Goal: Task Accomplishment & Management: Use online tool/utility

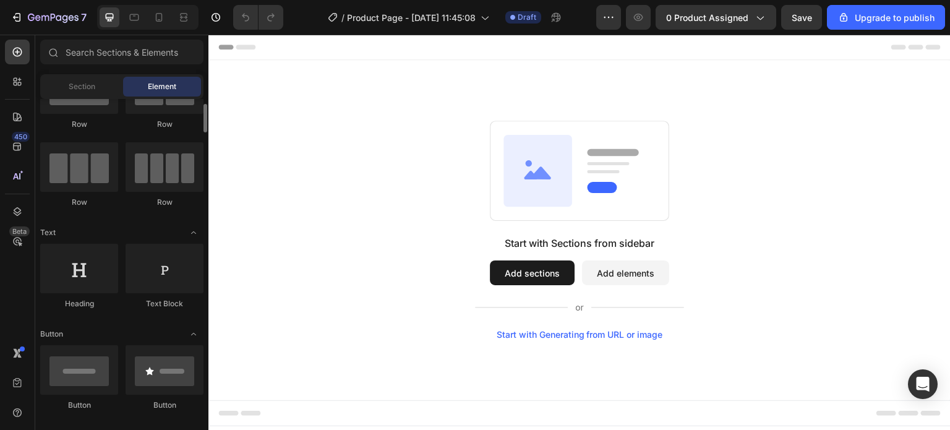
scroll to position [124, 0]
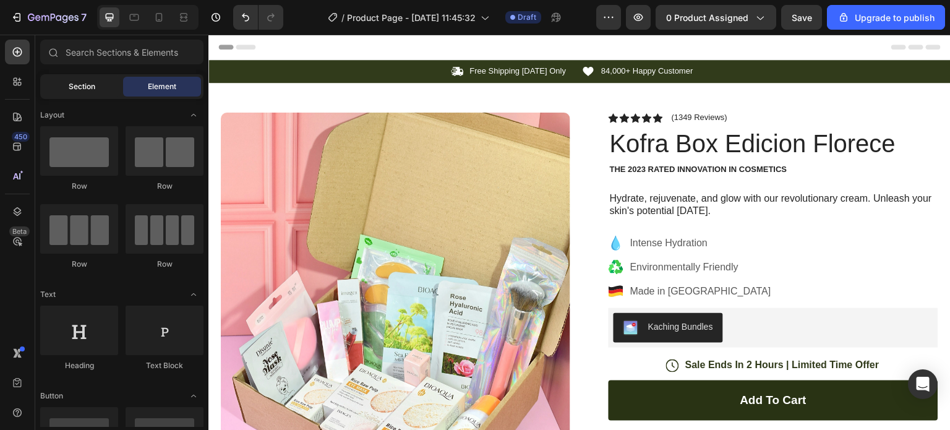
click at [49, 84] on div "Section" at bounding box center [82, 87] width 78 height 20
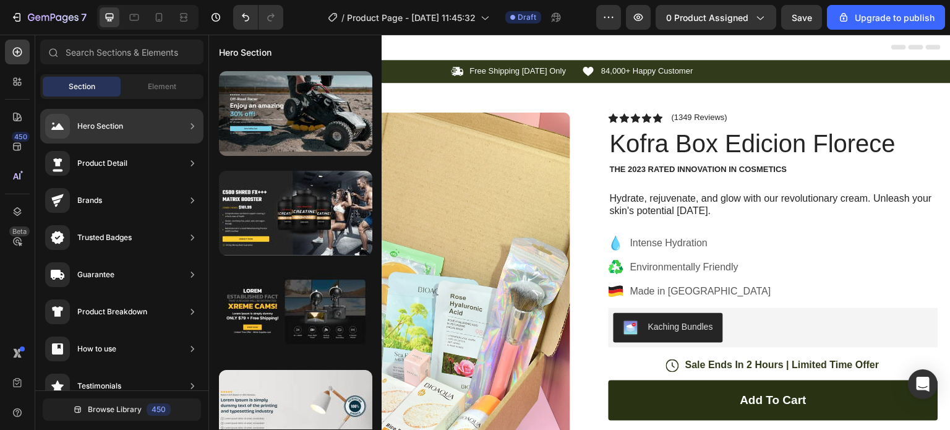
click at [124, 127] on div "Hero Section" at bounding box center [121, 126] width 163 height 35
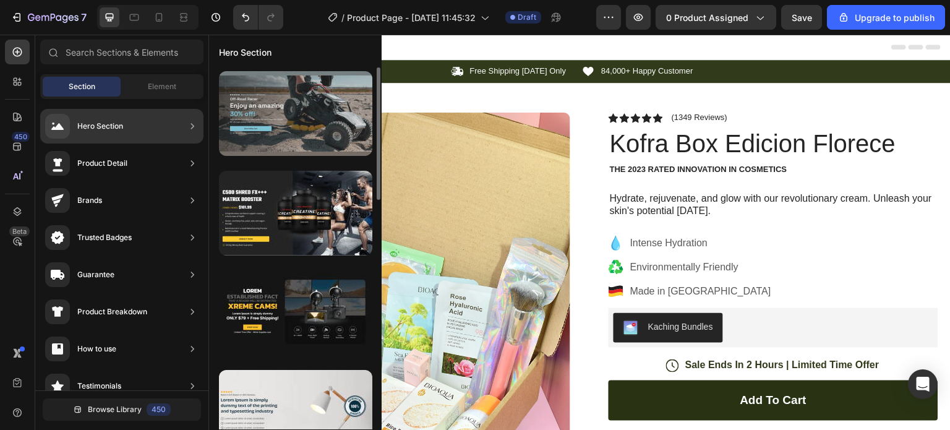
click at [273, 126] on div at bounding box center [295, 113] width 153 height 85
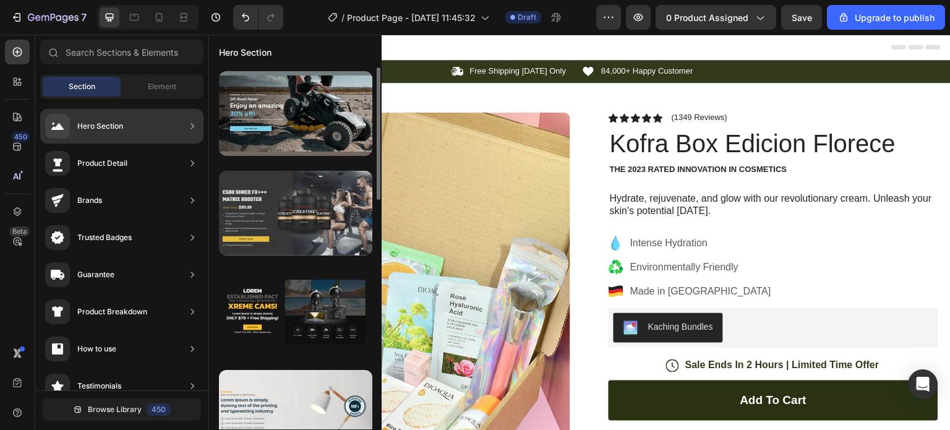
click at [252, 212] on div at bounding box center [295, 213] width 153 height 85
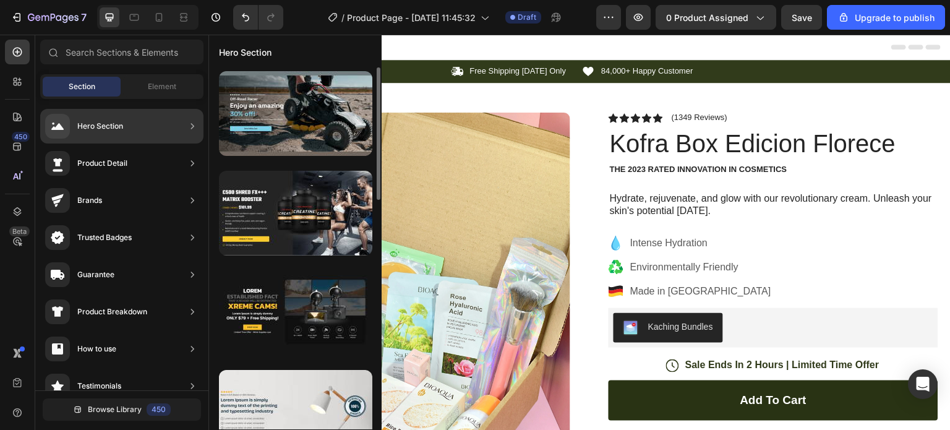
click at [148, 129] on div "Hero Section" at bounding box center [121, 126] width 163 height 35
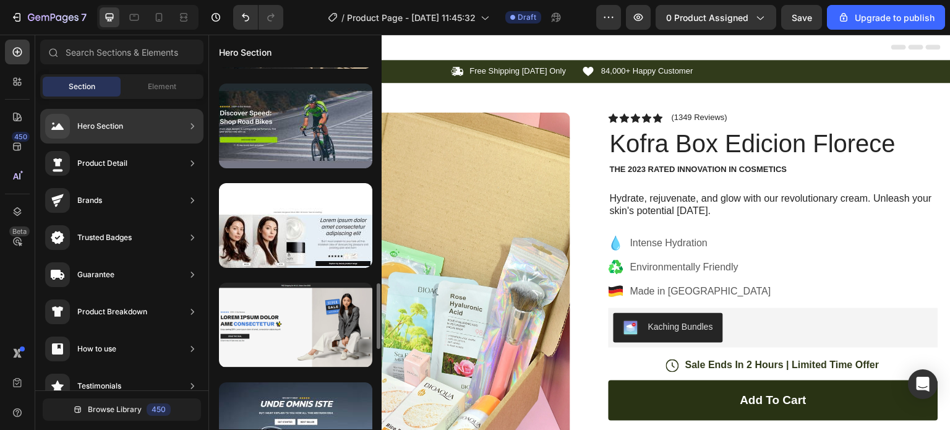
scroll to position [1244, 0]
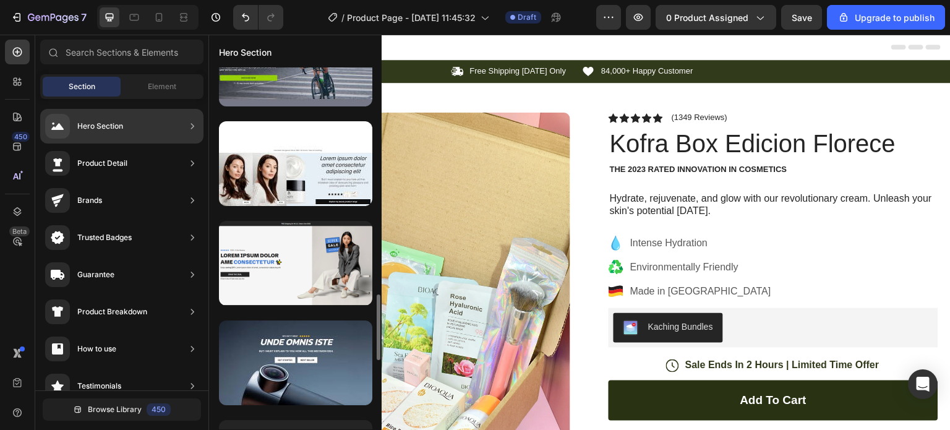
click at [314, 197] on div at bounding box center [295, 163] width 153 height 85
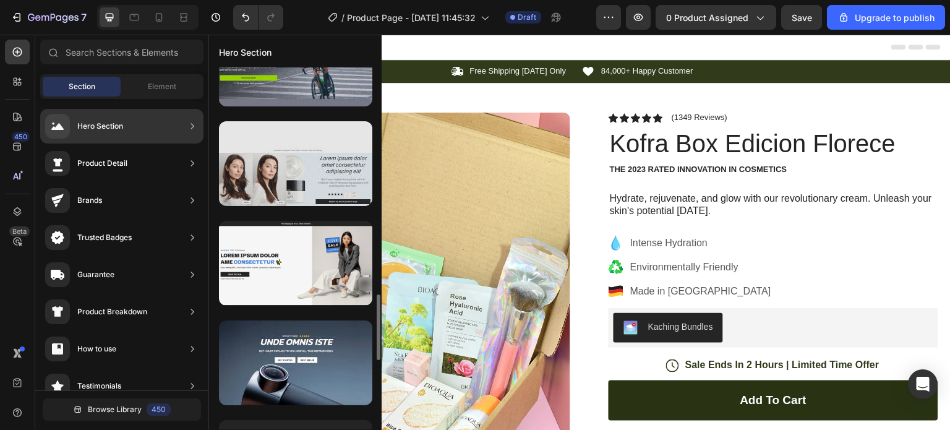
click at [319, 176] on div at bounding box center [295, 163] width 153 height 85
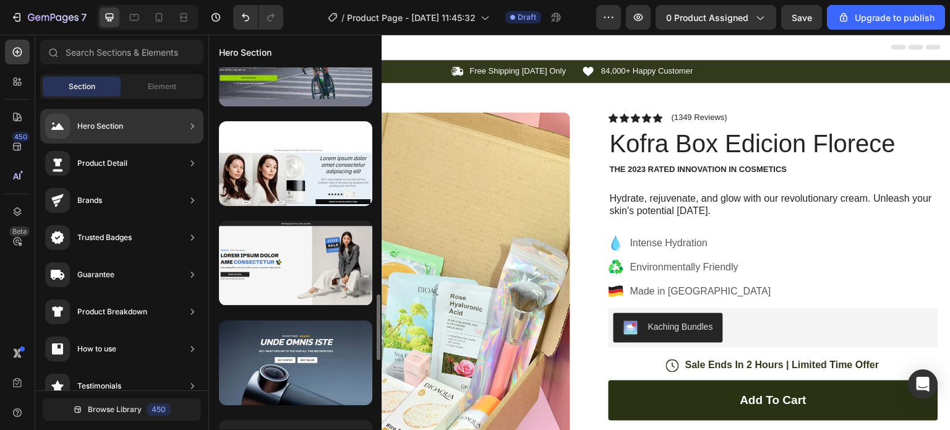
scroll to position [626, 0]
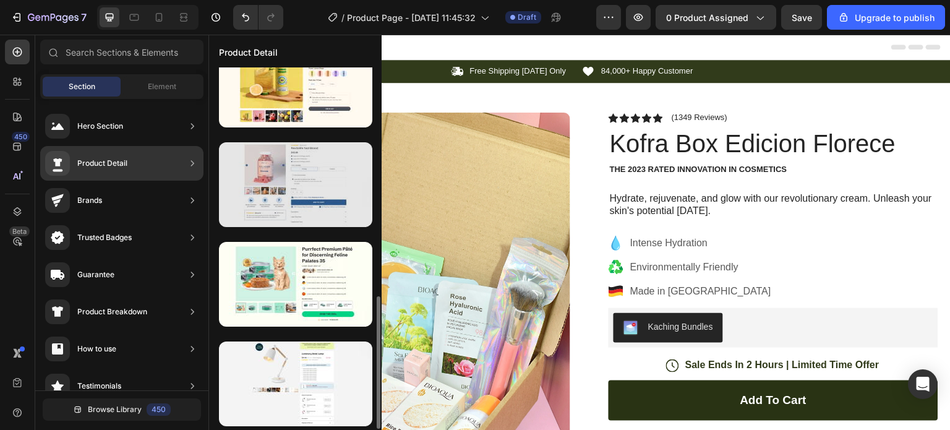
click at [264, 184] on div at bounding box center [295, 184] width 153 height 85
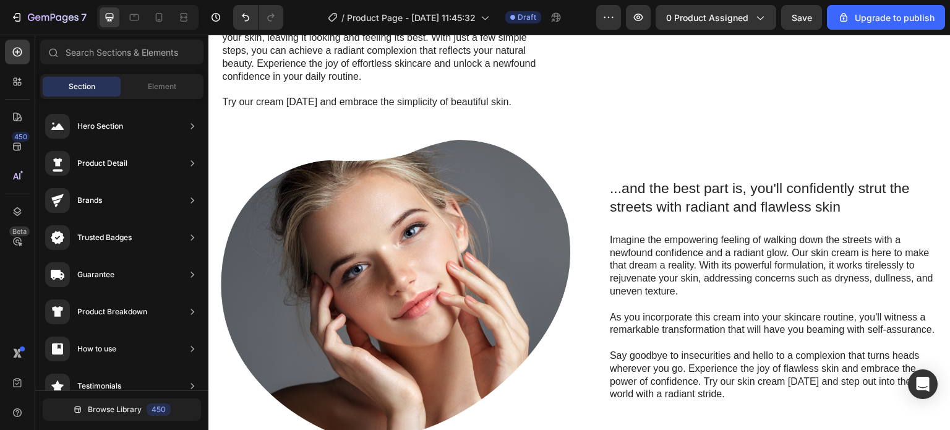
scroll to position [1051, 0]
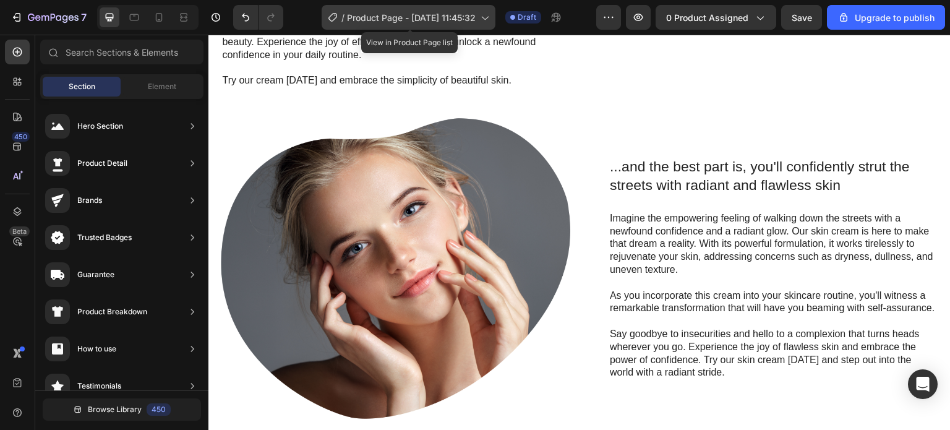
click at [417, 12] on span "Product Page - [DATE] 11:45:32" at bounding box center [411, 17] width 129 height 13
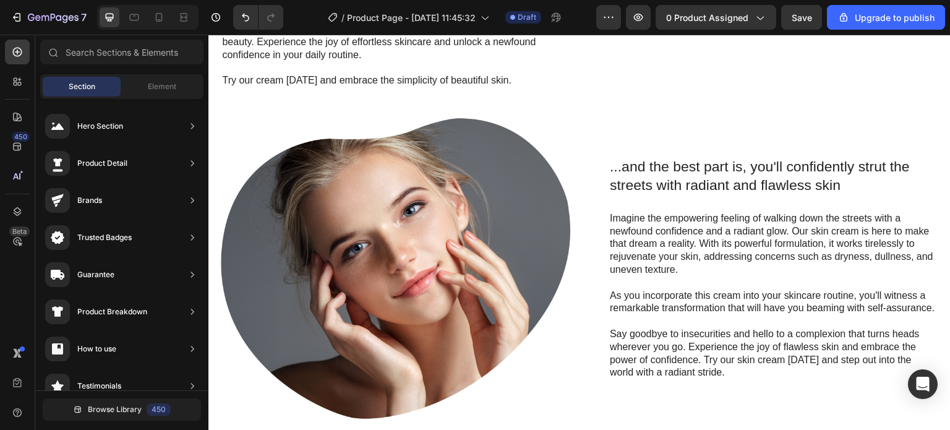
click at [573, 26] on div "/ Product Page - Aug 27, 11:45:32 Draft" at bounding box center [444, 17] width 303 height 25
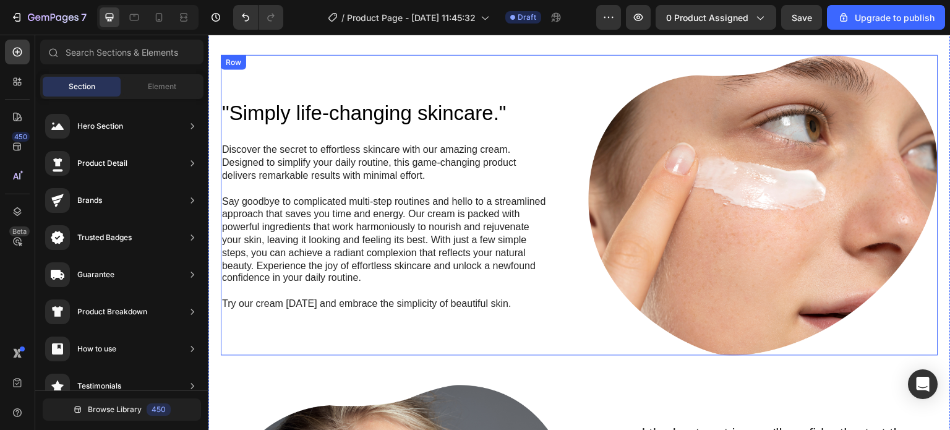
scroll to position [804, 0]
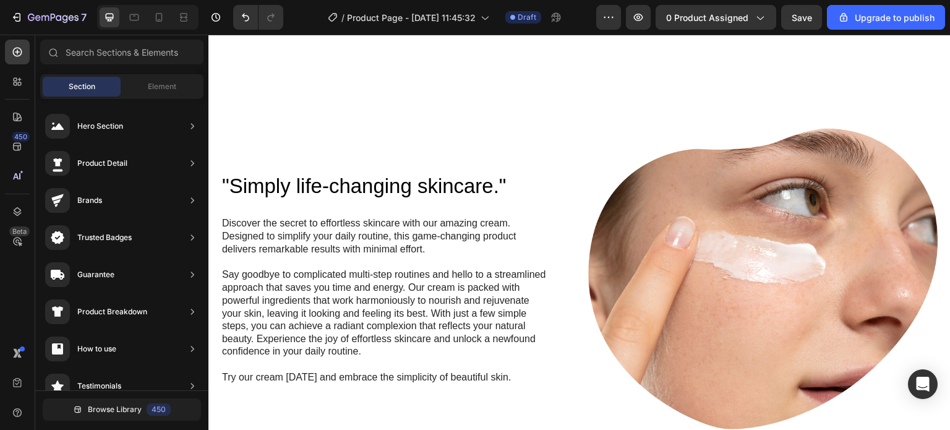
click at [169, 14] on div at bounding box center [147, 17] width 101 height 25
click at [165, 16] on icon at bounding box center [159, 17] width 12 height 12
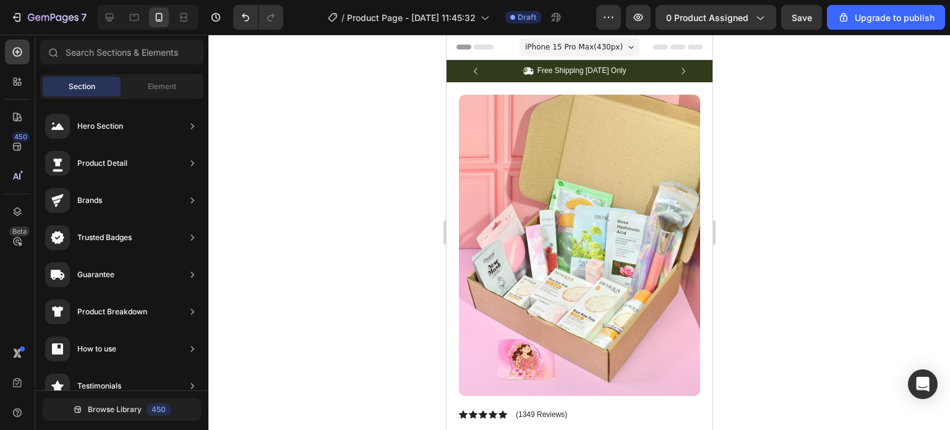
click at [581, 44] on span "iPhone 15 Pro Max ( 430 px)" at bounding box center [573, 47] width 98 height 12
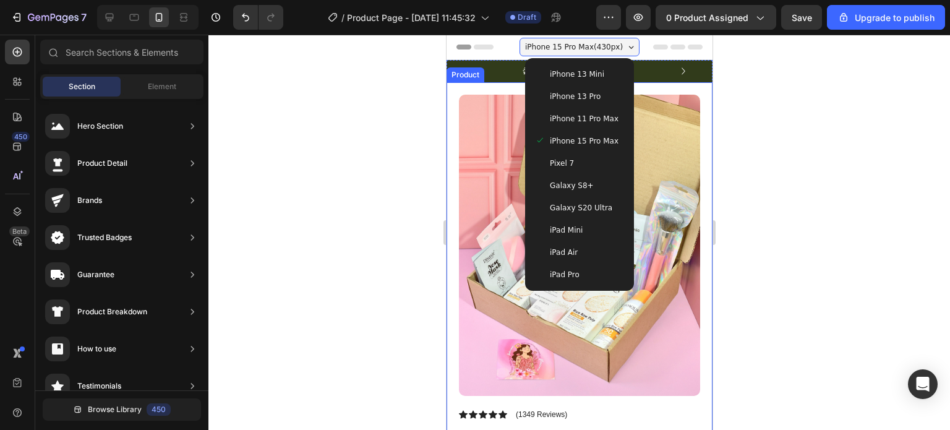
click at [830, 213] on div at bounding box center [579, 232] width 742 height 395
click at [812, 215] on div at bounding box center [579, 232] width 742 height 395
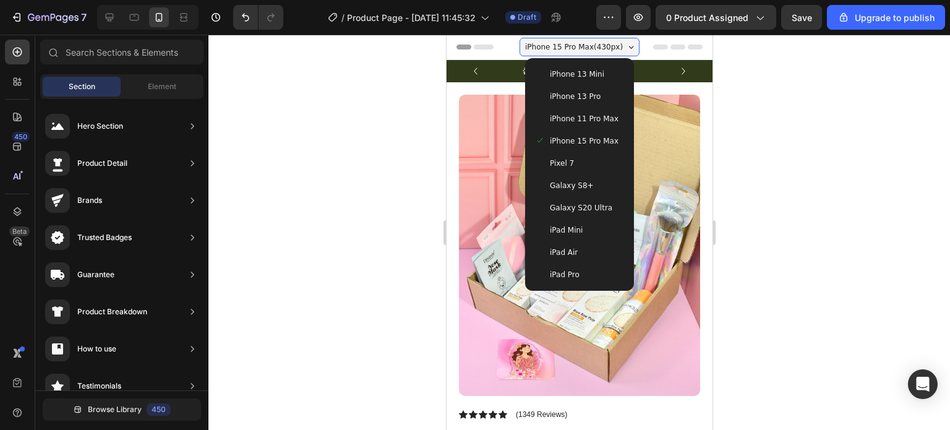
click at [583, 137] on span "iPhone 15 Pro Max" at bounding box center [583, 141] width 69 height 12
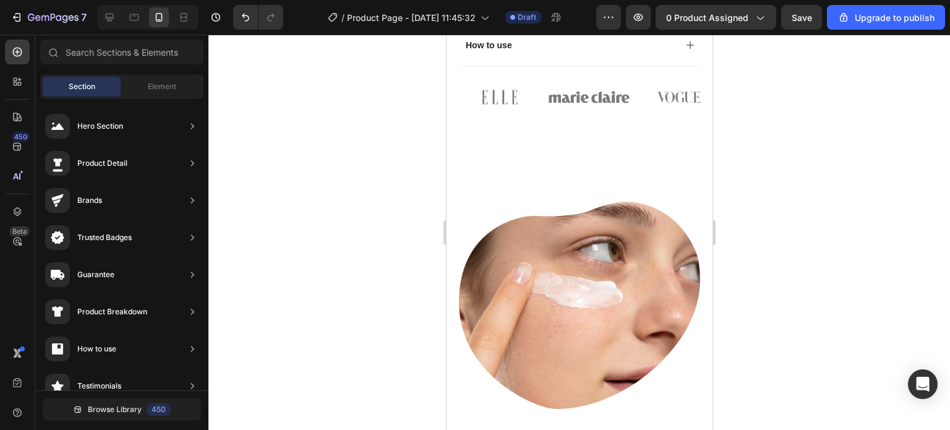
scroll to position [990, 0]
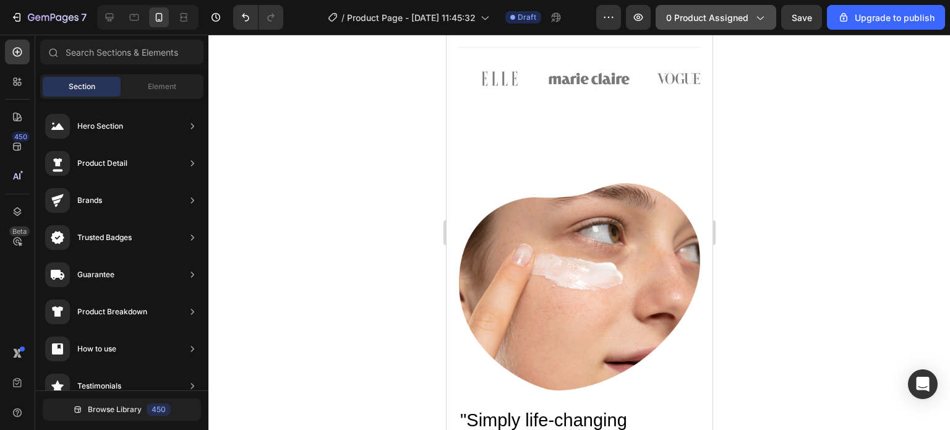
click at [663, 11] on button "0 product assigned" at bounding box center [716, 17] width 121 height 25
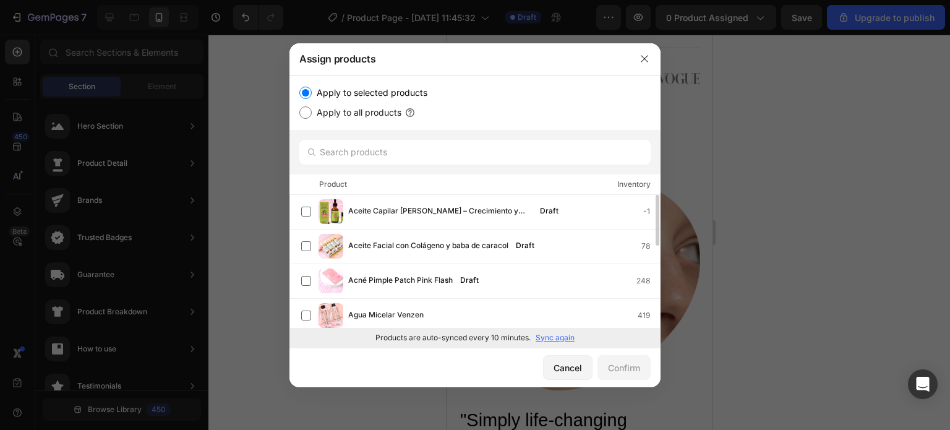
scroll to position [124, 0]
click at [570, 376] on button "Cancel" at bounding box center [567, 367] width 49 height 25
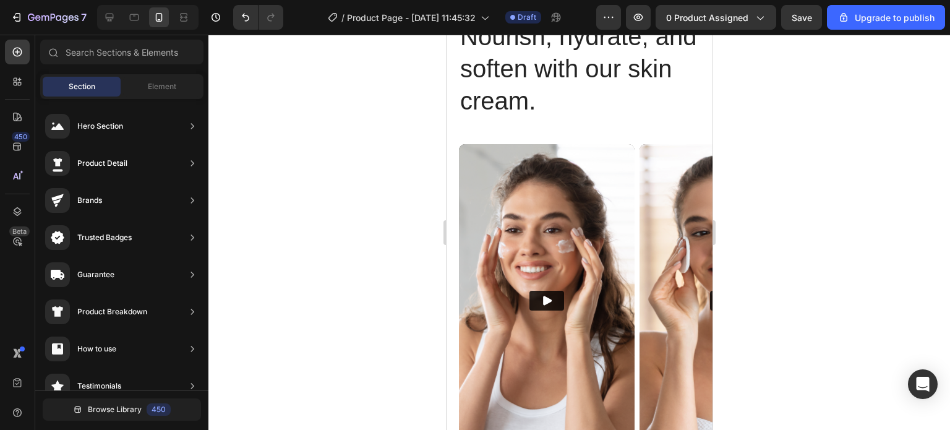
scroll to position [2845, 0]
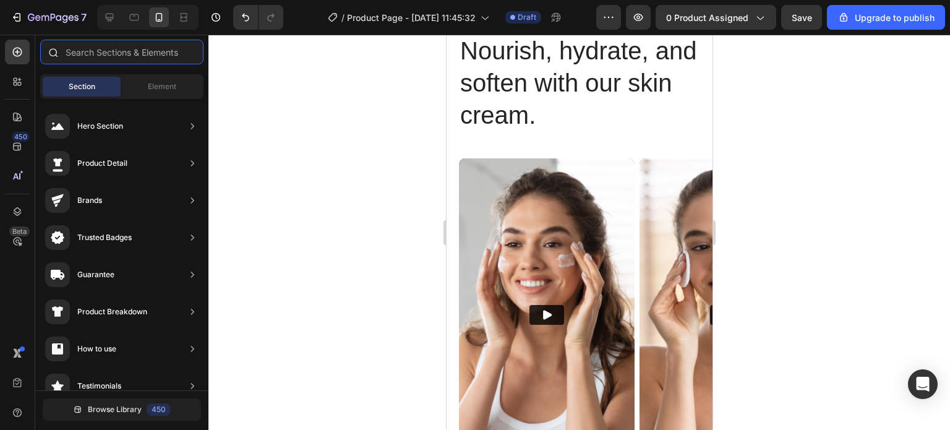
click at [87, 49] on input "text" at bounding box center [121, 52] width 163 height 25
click at [21, 83] on icon at bounding box center [20, 84] width 4 height 4
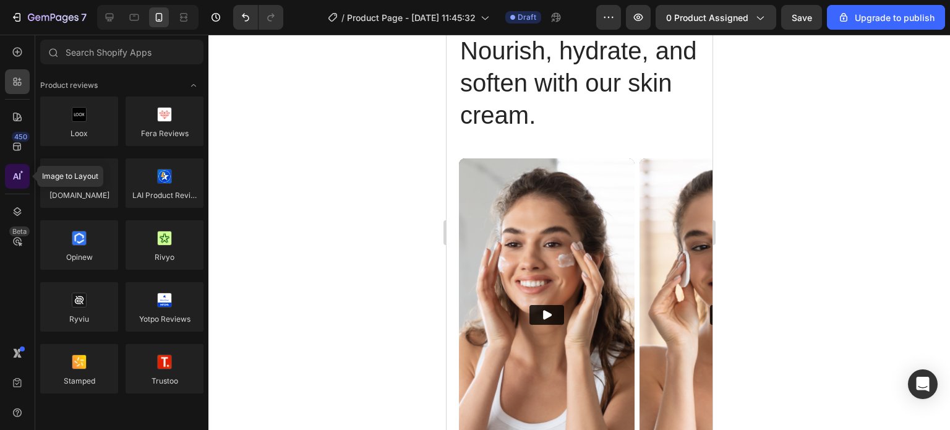
click at [14, 185] on div at bounding box center [17, 176] width 25 height 25
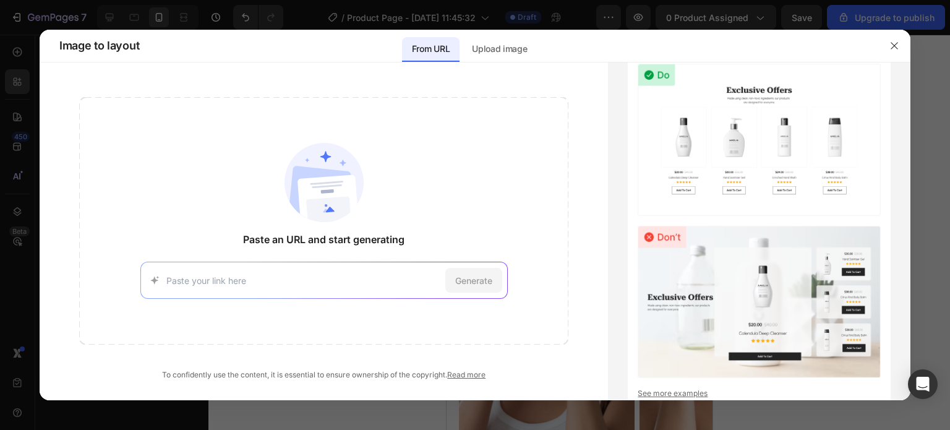
paste input "https://www.kofrabeauty.com/"
type input "https://www.kofrabeauty.com/"
click at [0, 0] on span "Generate" at bounding box center [0, 0] width 0 height 0
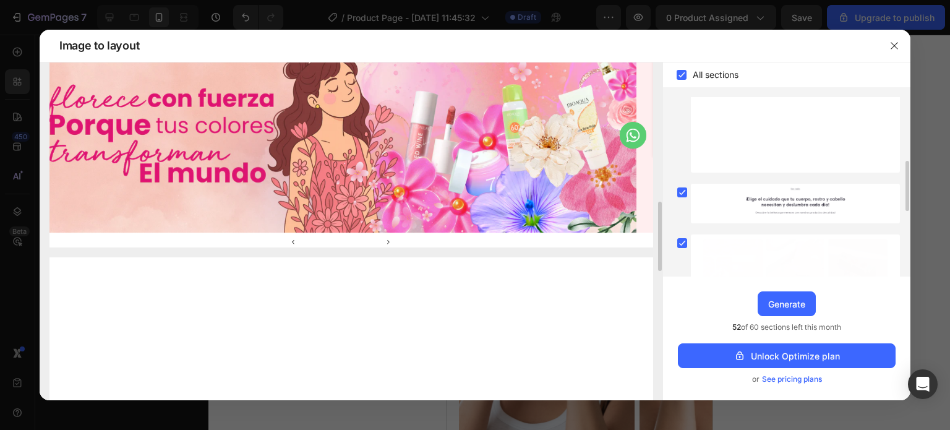
scroll to position [376, 0]
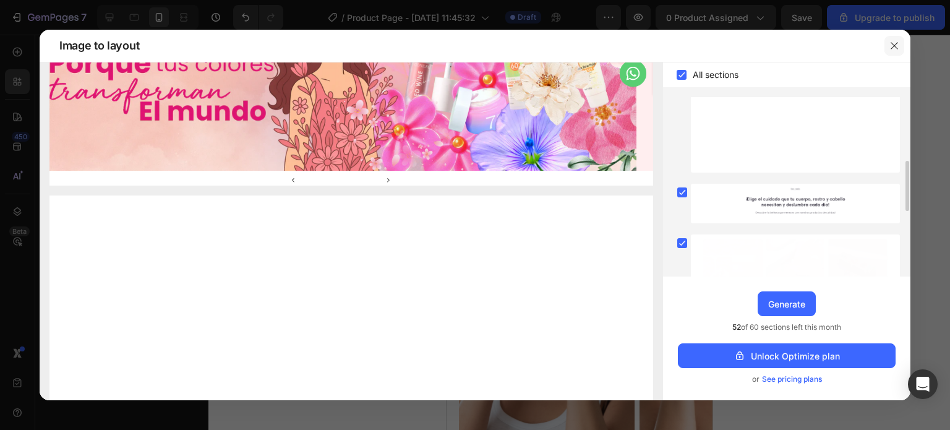
click at [898, 46] on icon "button" at bounding box center [894, 46] width 10 height 10
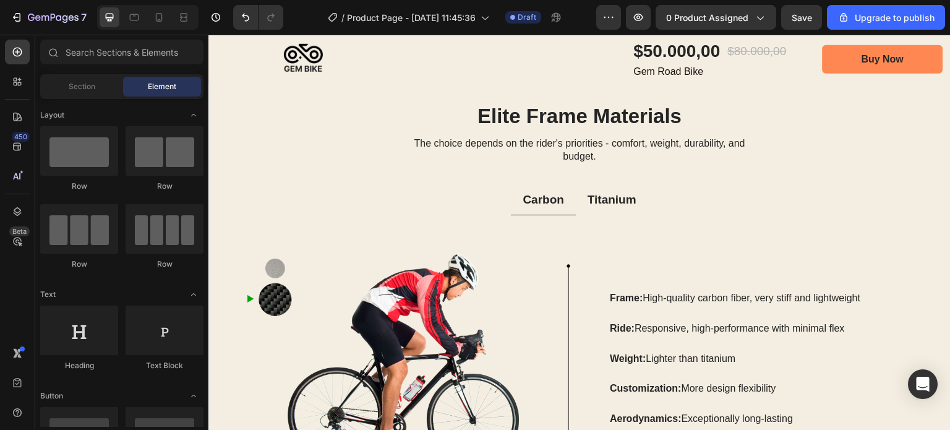
scroll to position [1732, 0]
